Goal: Register for event/course

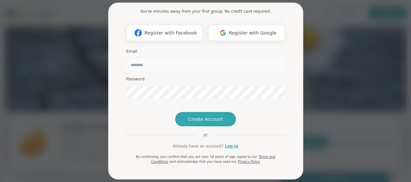
click at [182, 65] on input "email" at bounding box center [205, 64] width 158 height 13
type input "**********"
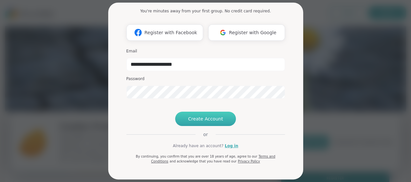
click at [207, 116] on span "Create Account" at bounding box center [205, 118] width 35 height 6
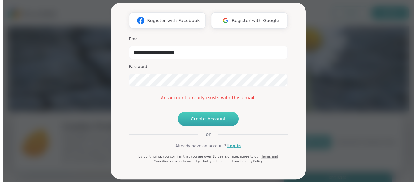
scroll to position [59, 0]
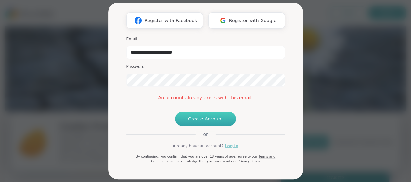
click at [227, 145] on link "Log in" at bounding box center [231, 146] width 13 height 6
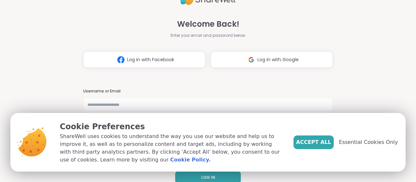
scroll to position [10, 0]
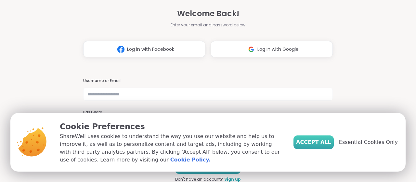
click at [320, 143] on span "Accept All" at bounding box center [313, 142] width 35 height 8
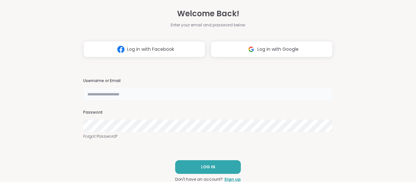
click at [144, 93] on input "text" at bounding box center [207, 93] width 249 height 13
type input "**********"
click at [97, 137] on link "Forgot Password?" at bounding box center [207, 136] width 249 height 6
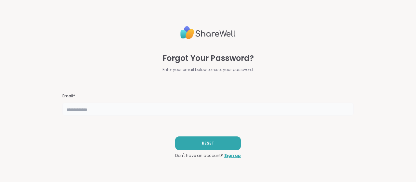
click at [112, 109] on input "text" at bounding box center [207, 108] width 291 height 13
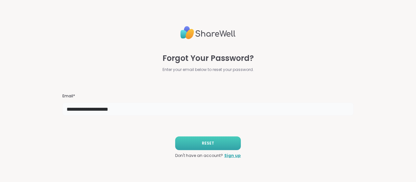
type input "**********"
click at [210, 144] on span "RESET" at bounding box center [208, 143] width 12 height 6
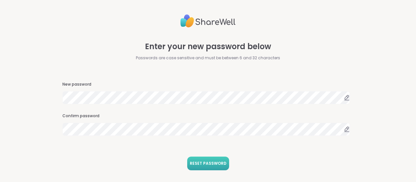
click at [203, 163] on span "RESET PASSWORD" at bounding box center [208, 163] width 37 height 6
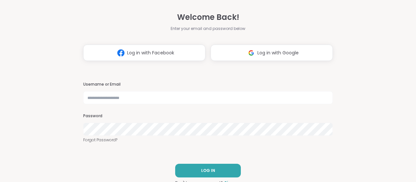
scroll to position [10, 0]
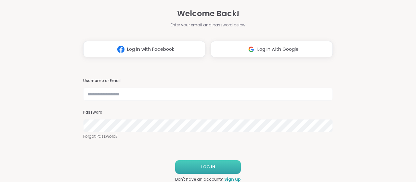
click at [215, 165] on button "LOG IN" at bounding box center [208, 167] width 66 height 14
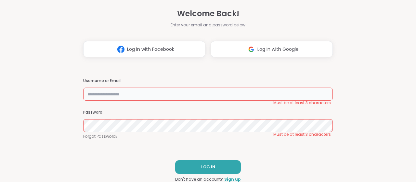
click at [156, 97] on input "text" at bounding box center [207, 93] width 249 height 13
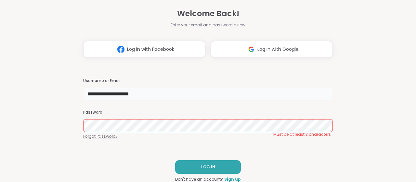
type input "**********"
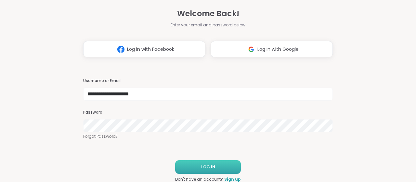
click at [214, 167] on button "LOG IN" at bounding box center [208, 167] width 66 height 14
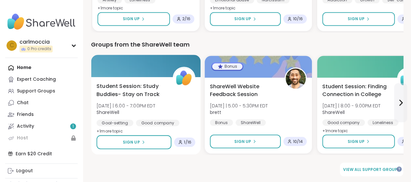
scroll to position [519, 0]
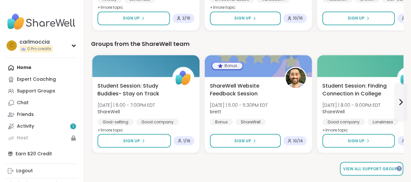
click at [362, 169] on span "View all support groups" at bounding box center [371, 168] width 57 height 6
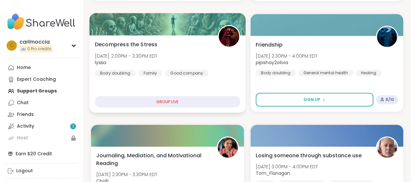
scroll to position [271, 0]
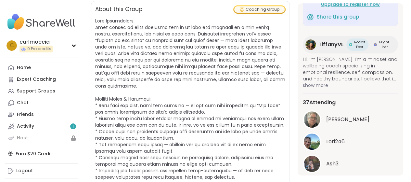
scroll to position [76, 0]
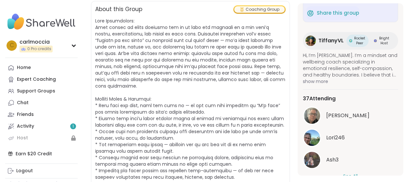
click at [345, 78] on span "show more" at bounding box center [350, 81] width 95 height 6
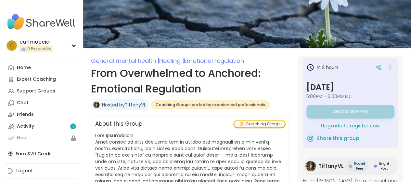
scroll to position [34, 0]
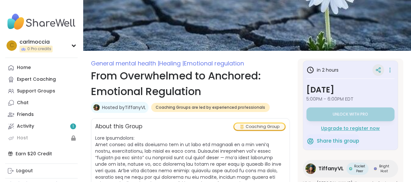
click at [376, 69] on icon at bounding box center [377, 70] width 2 height 2
click at [389, 69] on icon at bounding box center [389, 69] width 1 height 1
click at [358, 67] on div "in 2 hours" at bounding box center [350, 70] width 88 height 12
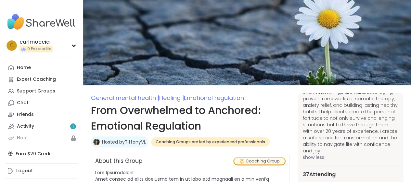
scroll to position [0, 0]
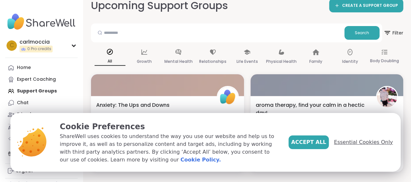
click at [350, 143] on span "Essential Cookies Only" at bounding box center [363, 142] width 59 height 8
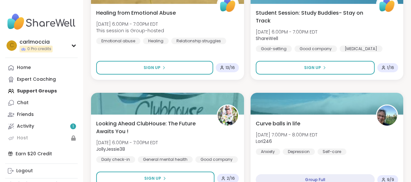
scroll to position [1039, 0]
